Goal: Navigation & Orientation: Find specific page/section

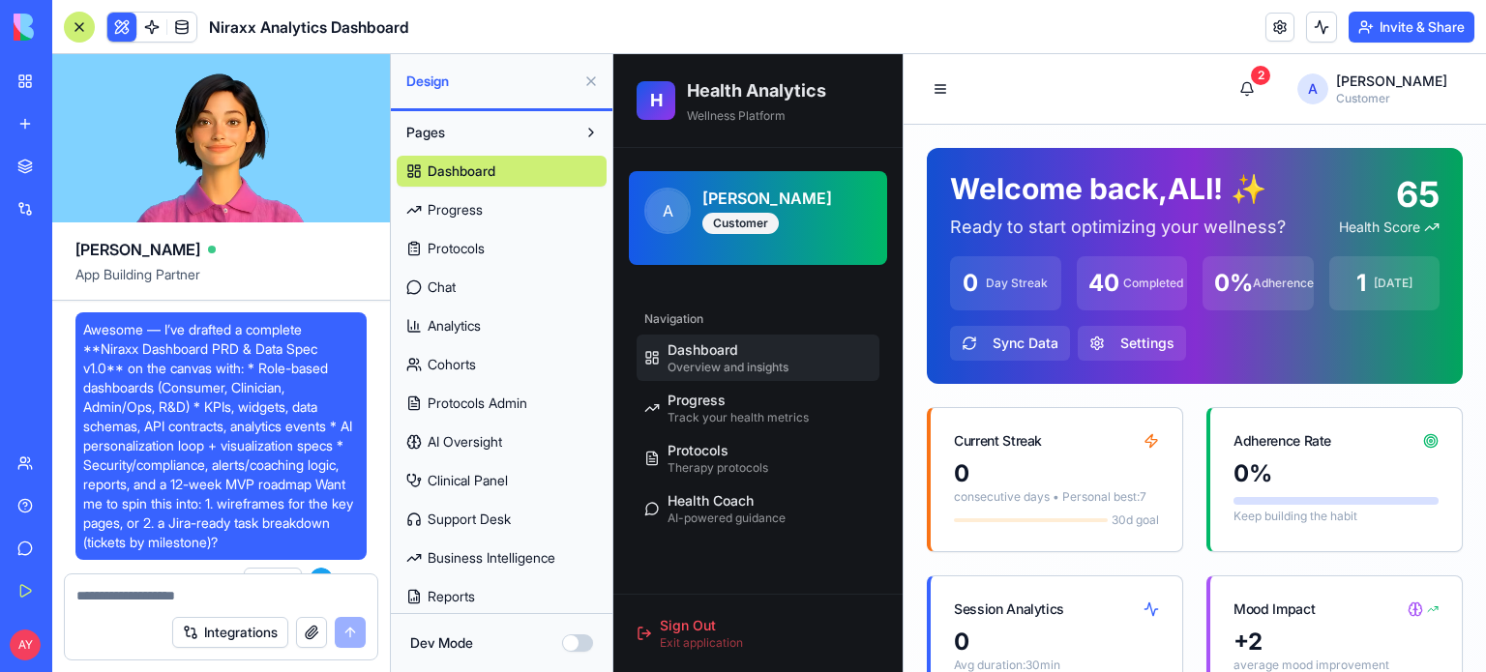
scroll to position [81, 0]
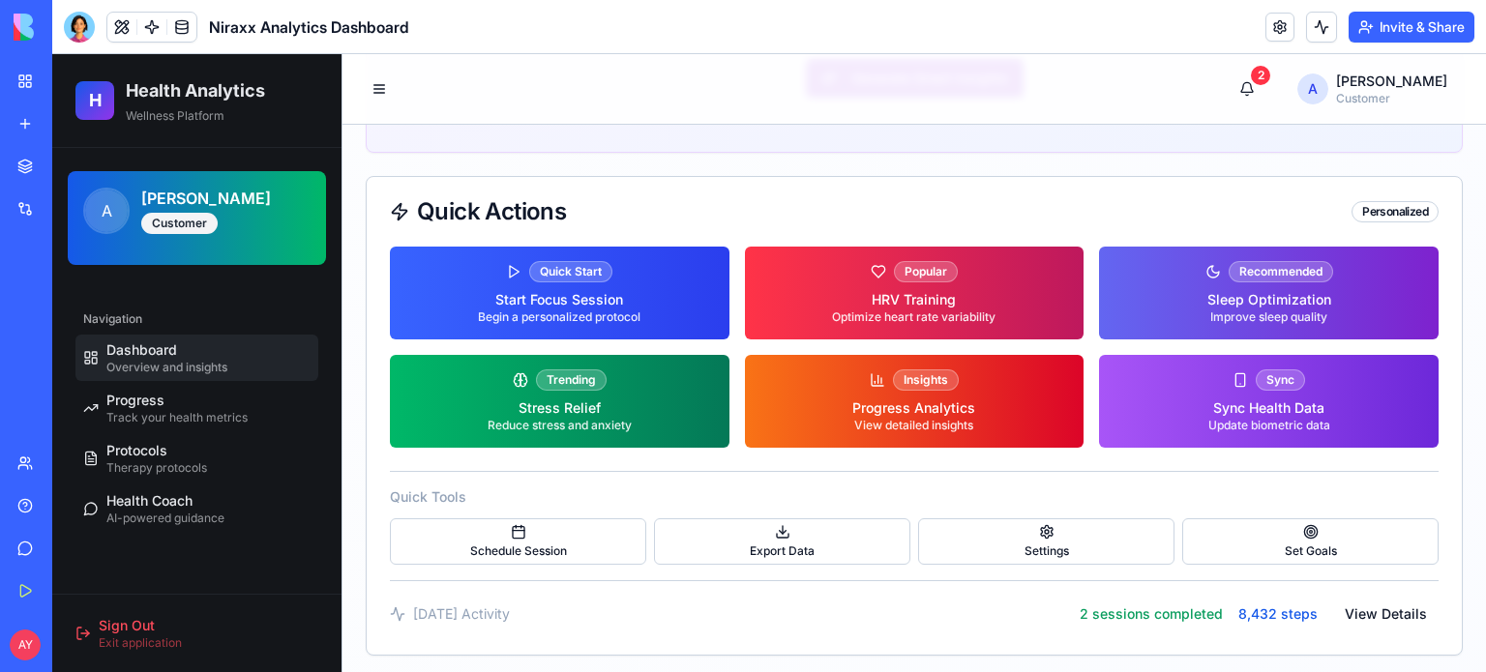
scroll to position [2261, 0]
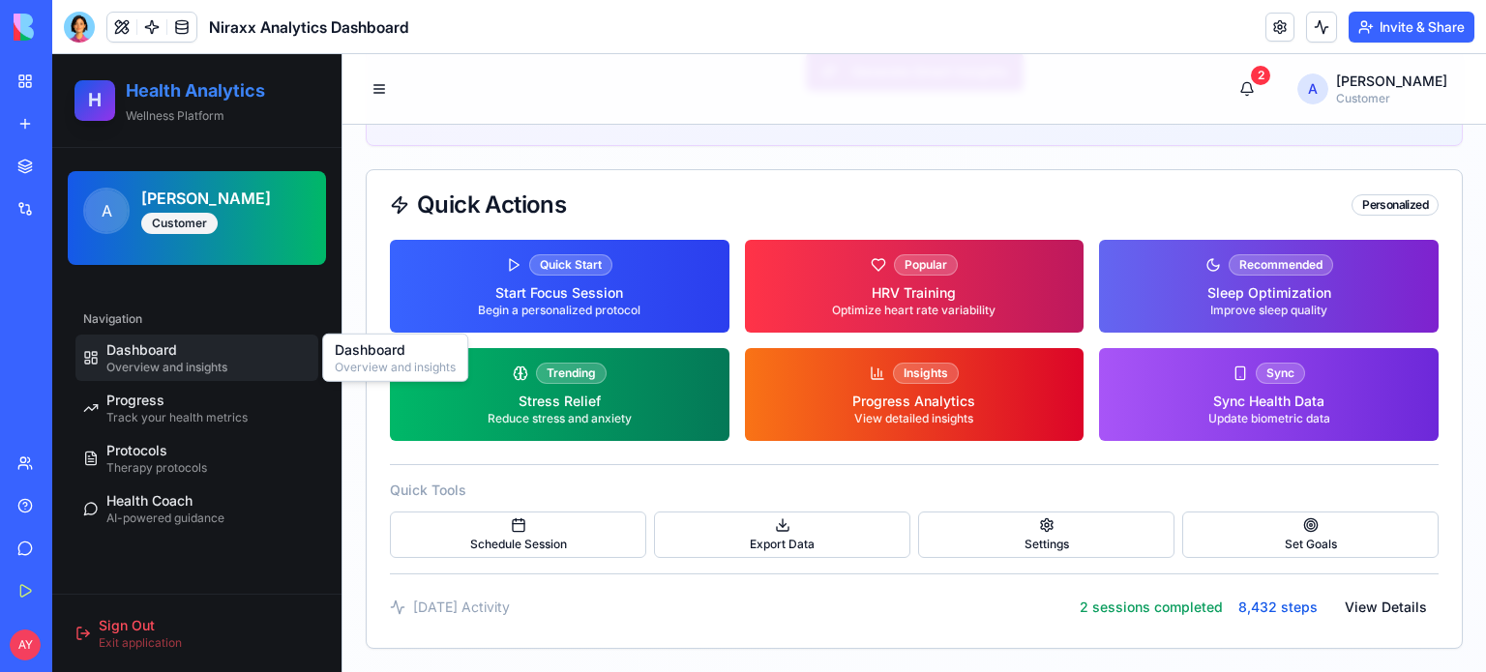
click at [172, 351] on span "Dashboard" at bounding box center [141, 349] width 71 height 19
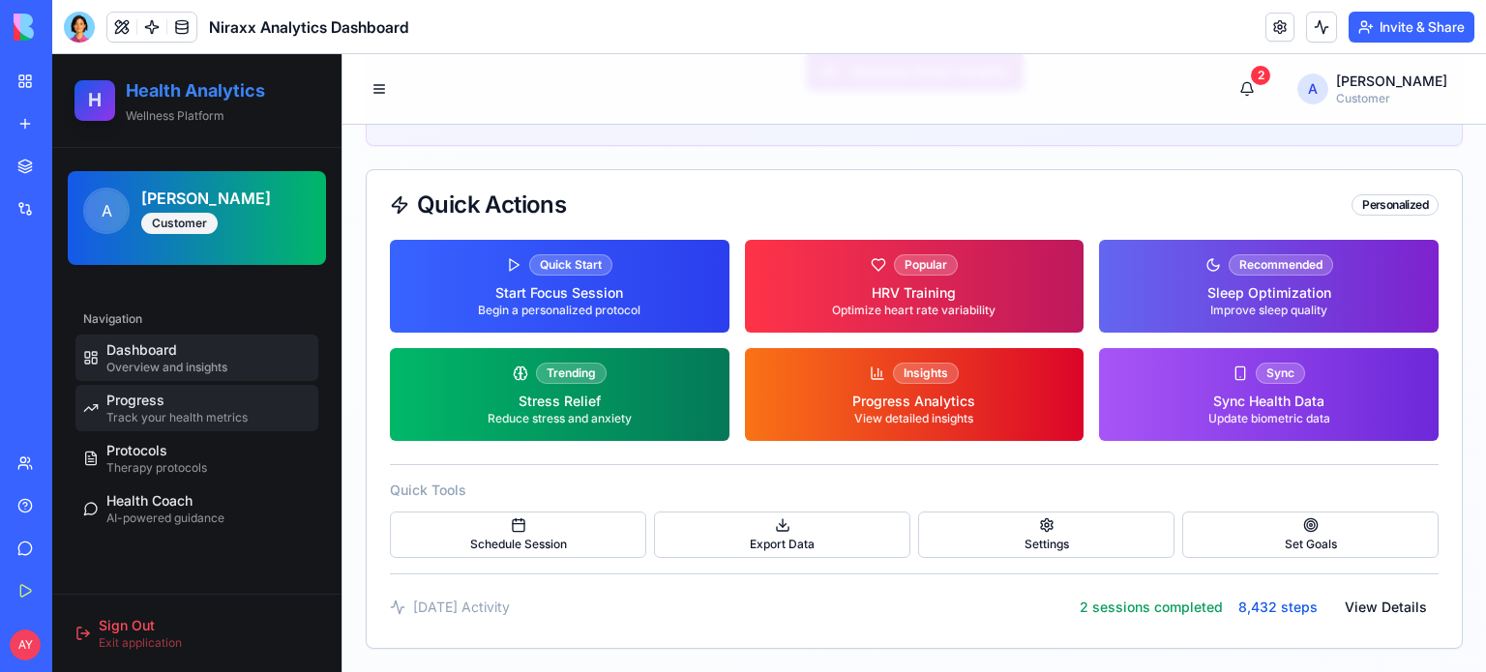
click at [166, 403] on div "Progress Track your health metrics" at bounding box center [176, 408] width 141 height 35
select select "*****"
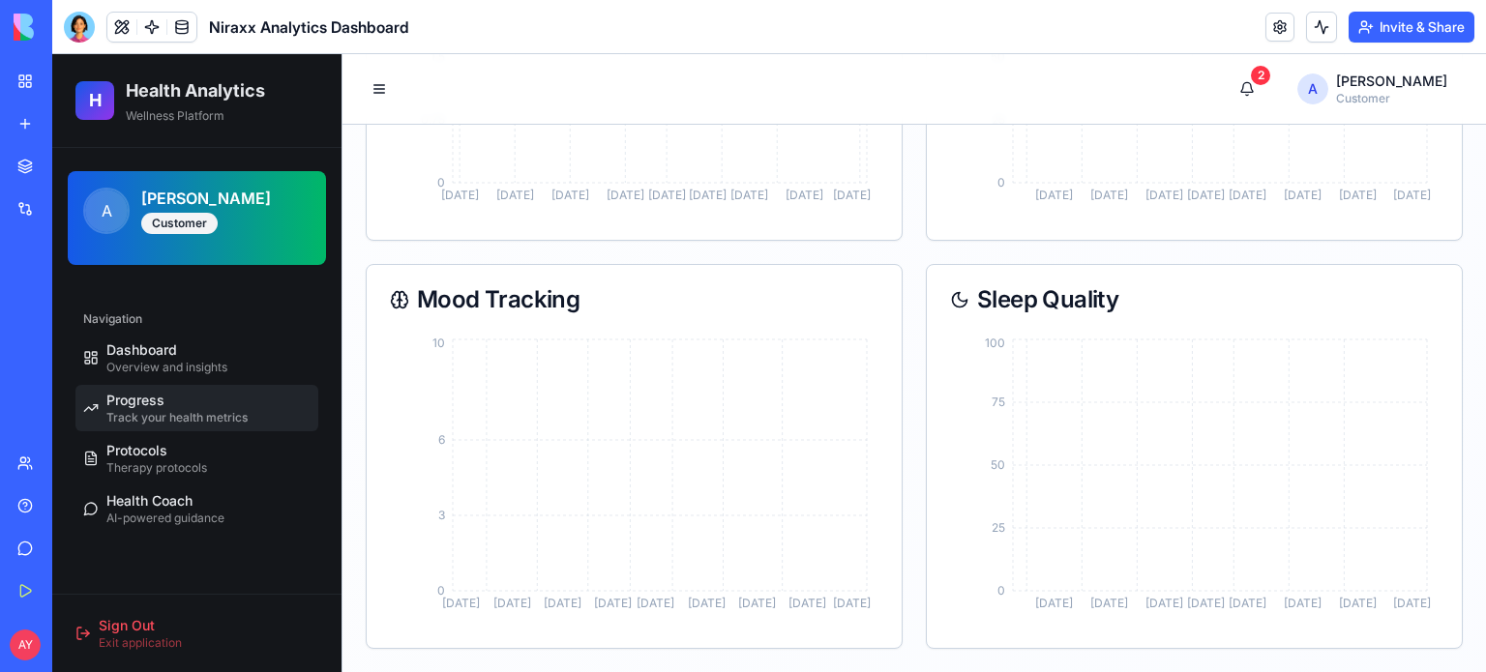
scroll to position [1496, 0]
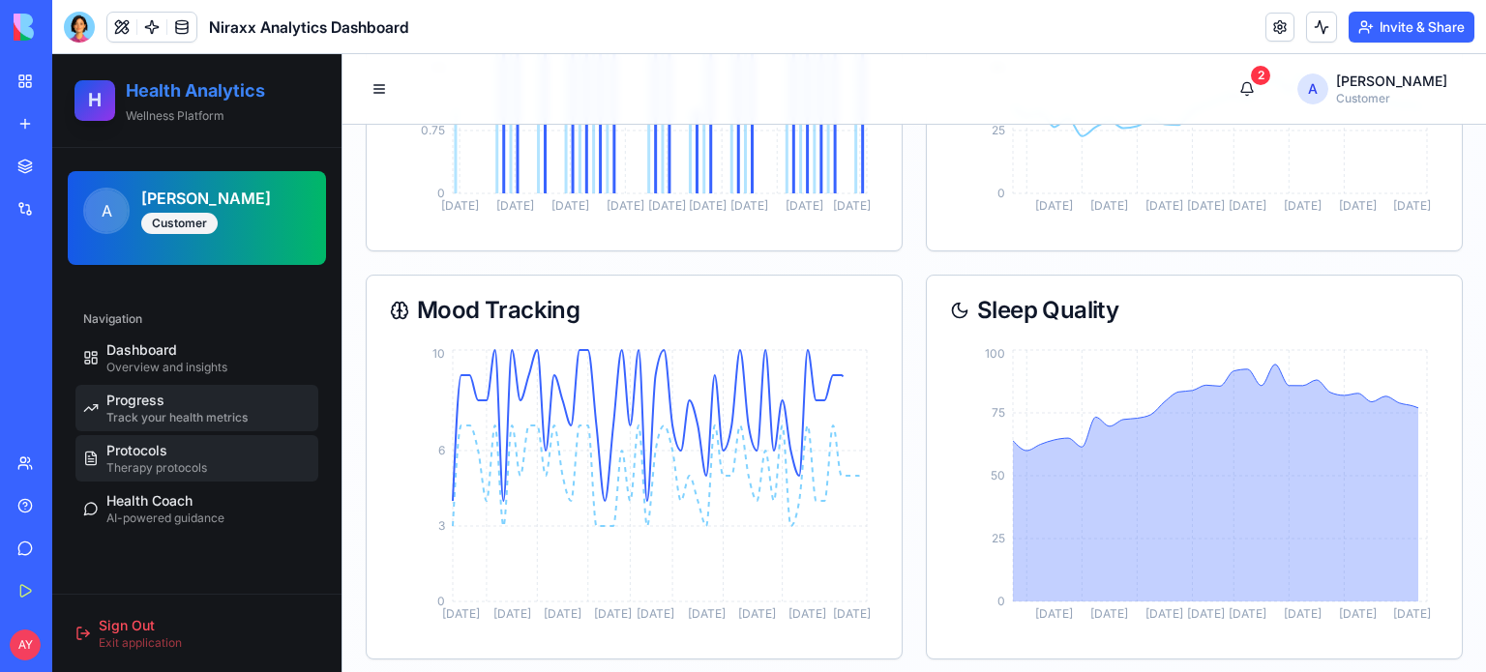
click at [177, 469] on span "Therapy protocols" at bounding box center [156, 467] width 101 height 15
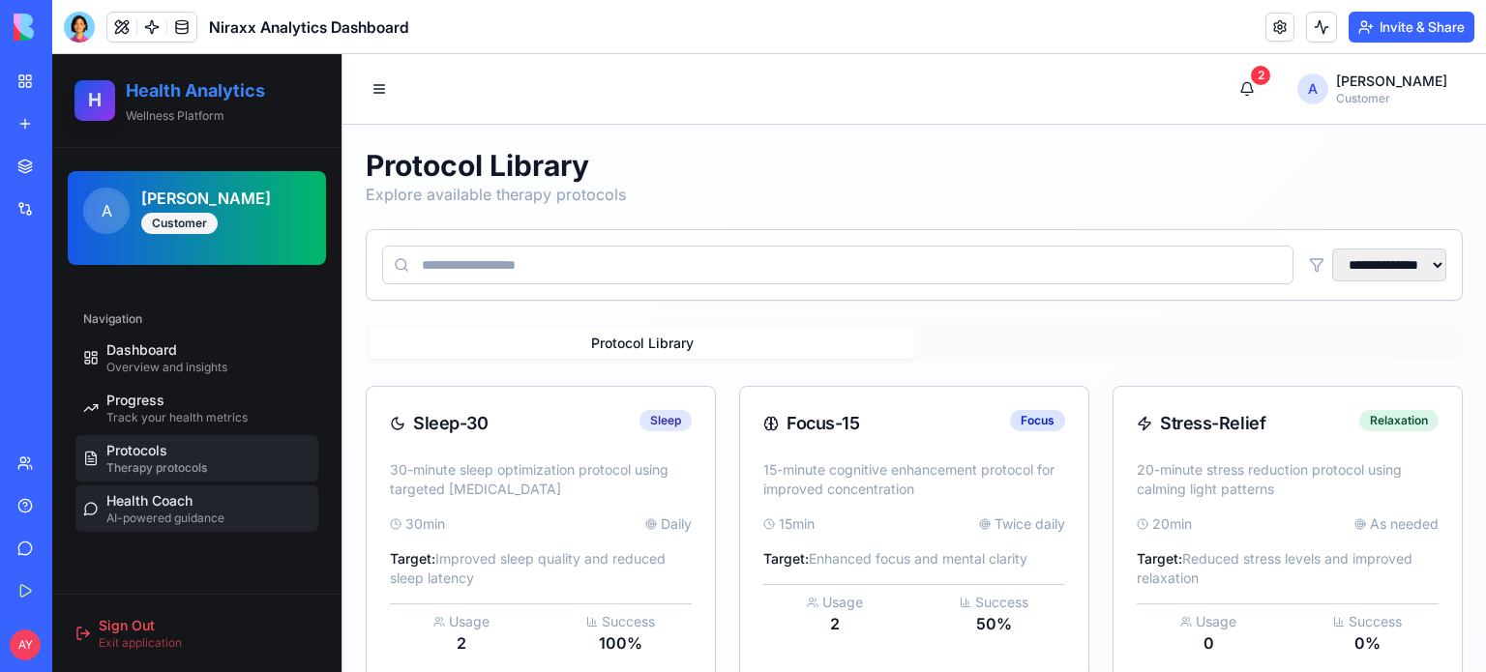
click at [178, 504] on span "Health Coach" at bounding box center [149, 500] width 86 height 19
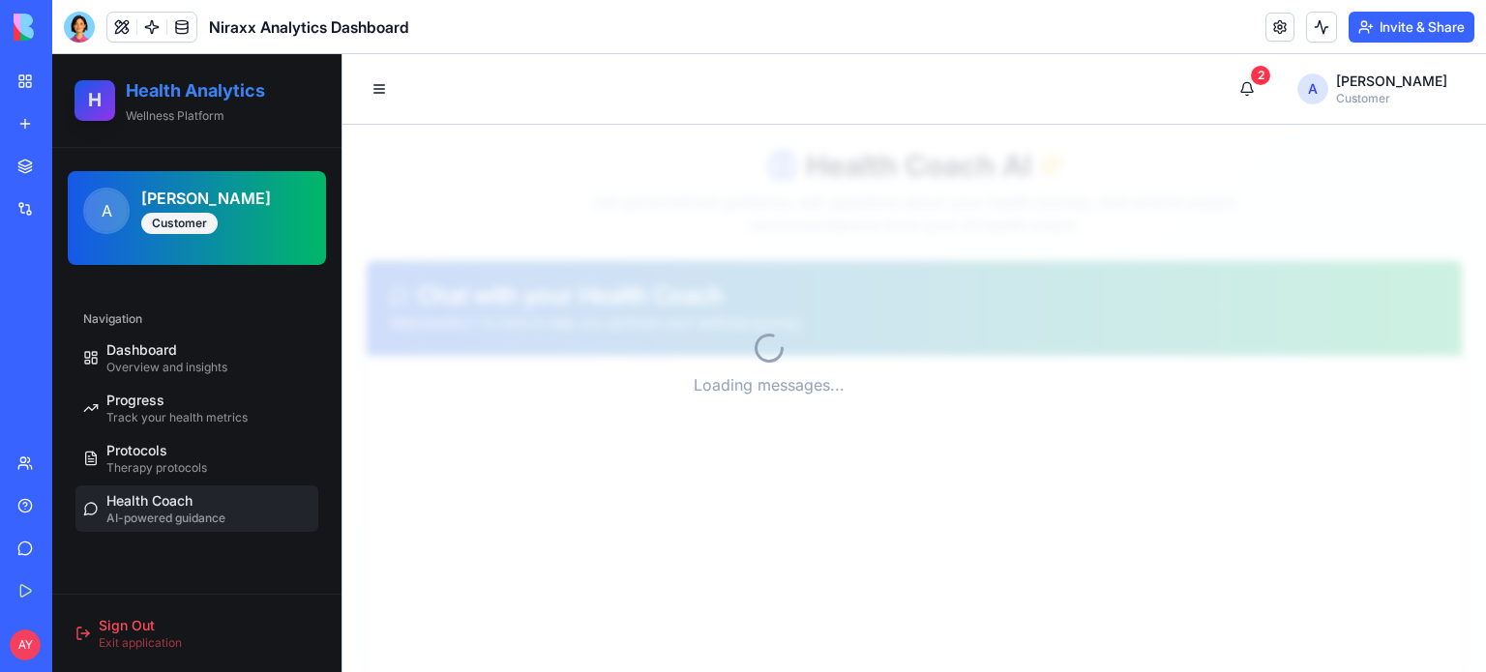
click at [129, 94] on h2 "Health Analytics" at bounding box center [222, 90] width 192 height 27
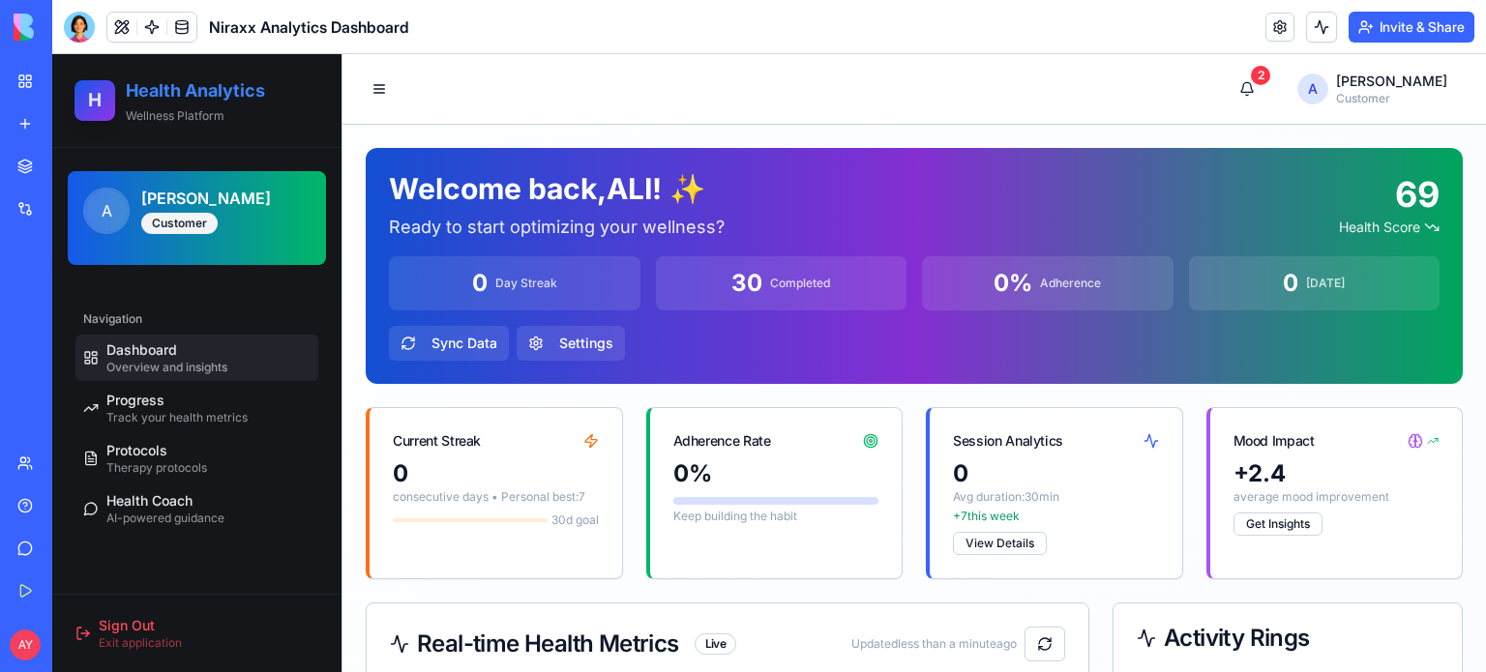
click at [93, 104] on span "H" at bounding box center [95, 100] width 14 height 28
click at [135, 620] on span "Sign Out" at bounding box center [127, 625] width 56 height 19
